Goal: Navigation & Orientation: Find specific page/section

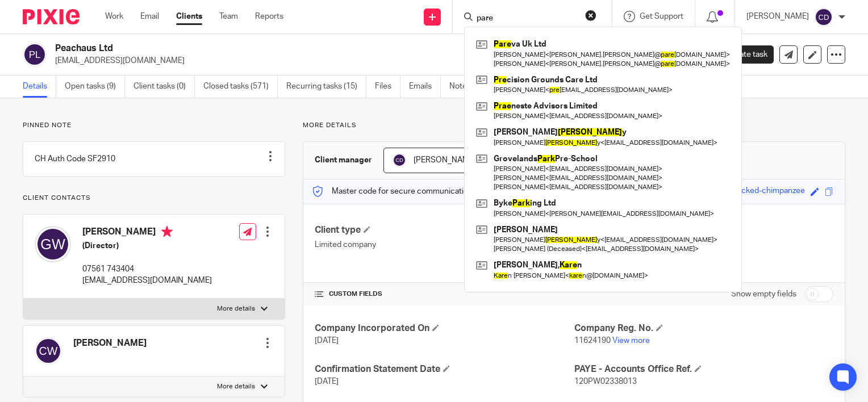
scroll to position [147, 0]
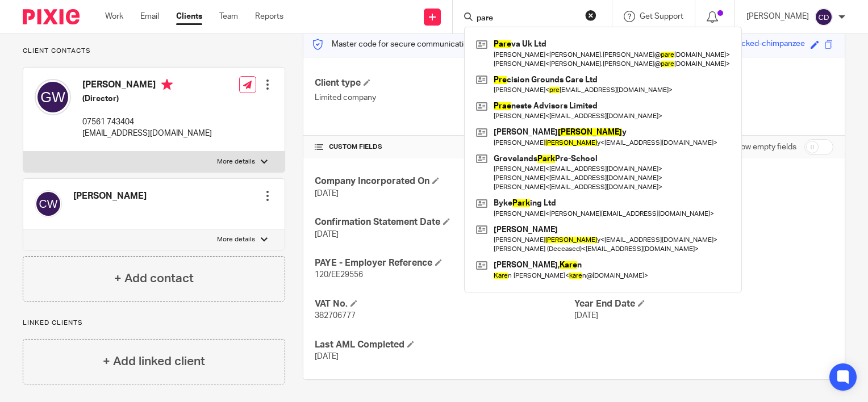
click at [518, 10] on form "pare" at bounding box center [536, 17] width 121 height 14
click at [518, 14] on input "pare" at bounding box center [527, 19] width 102 height 10
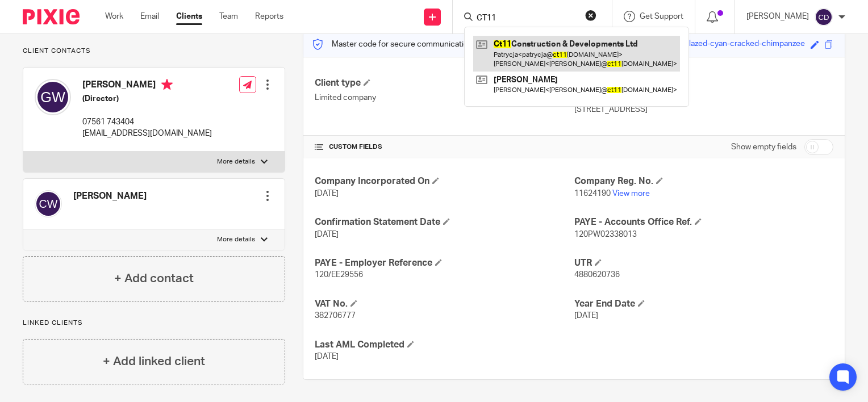
type input "CT11"
click at [543, 62] on link at bounding box center [576, 53] width 207 height 35
